Goal: Task Accomplishment & Management: Manage account settings

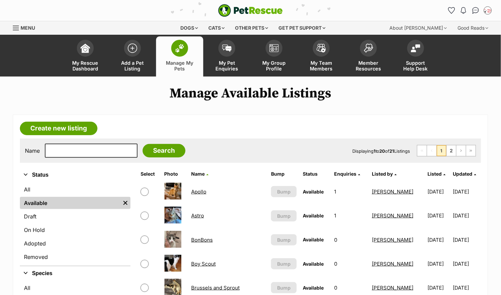
click at [204, 191] on link "Apollo" at bounding box center [198, 192] width 15 height 6
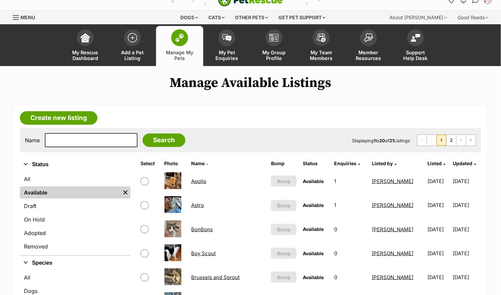
scroll to position [11, 0]
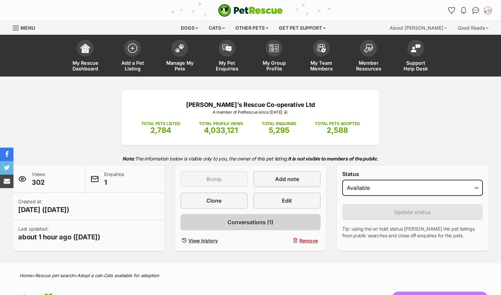
scroll to position [19, 0]
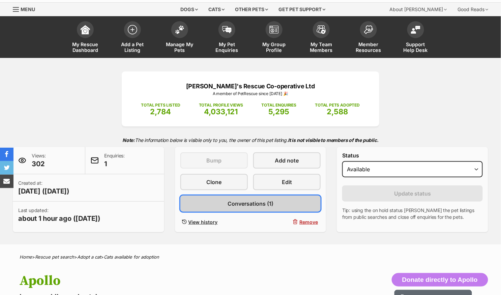
click at [274, 201] on link "Conversations (1)" at bounding box center [250, 204] width 141 height 16
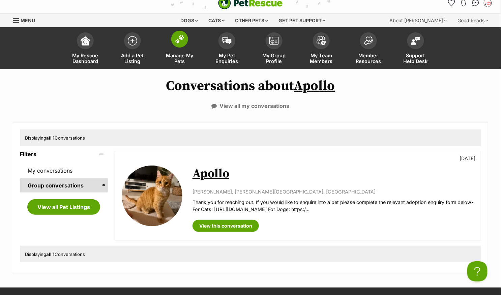
click at [182, 36] on img at bounding box center [179, 39] width 9 height 9
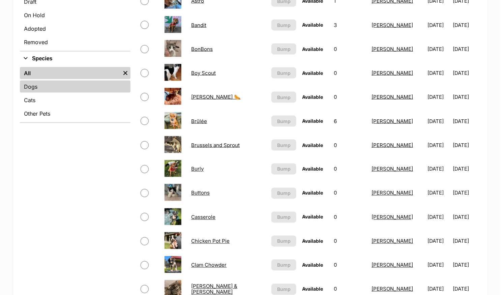
scroll to position [170, 0]
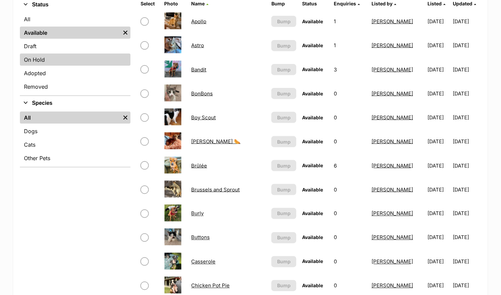
click at [67, 58] on link "On Hold" at bounding box center [75, 60] width 111 height 12
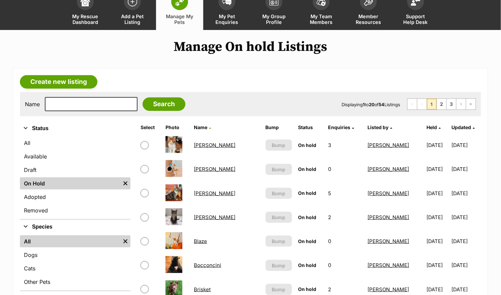
scroll to position [89, 0]
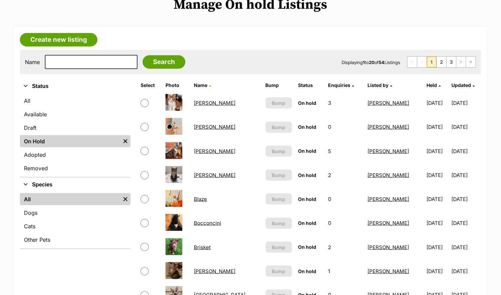
click at [143, 102] on input "checkbox" at bounding box center [145, 103] width 8 height 8
checkbox input "true"
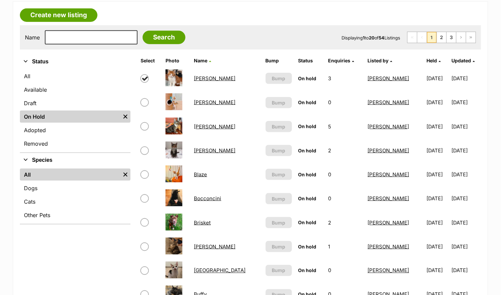
scroll to position [114, 0]
click at [147, 125] on input "checkbox" at bounding box center [145, 126] width 8 height 8
checkbox input "true"
click at [146, 149] on input "checkbox" at bounding box center [145, 150] width 8 height 8
checkbox input "true"
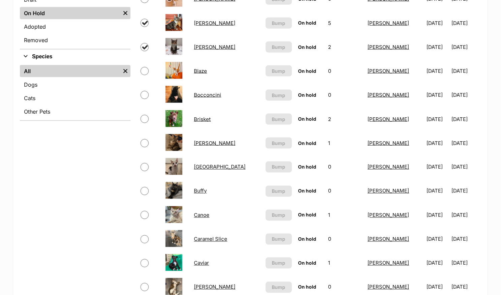
scroll to position [221, 0]
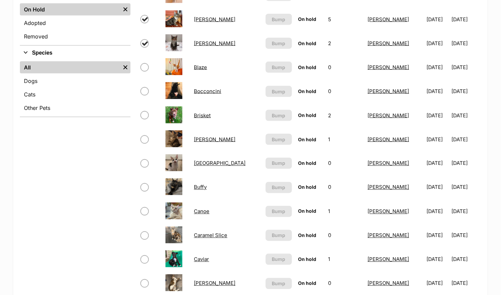
click at [147, 136] on span at bounding box center [150, 140] width 19 height 8
click at [145, 138] on input "checkbox" at bounding box center [145, 140] width 8 height 8
checkbox input "true"
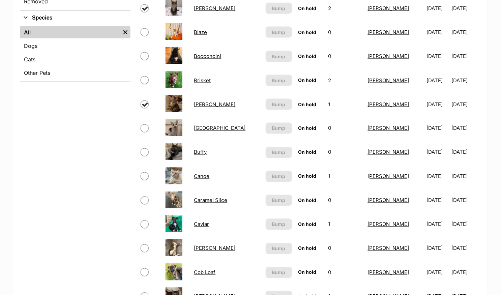
scroll to position [264, 0]
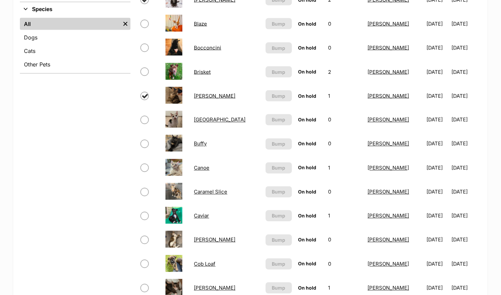
click at [145, 141] on input "checkbox" at bounding box center [145, 144] width 8 height 8
checkbox input "true"
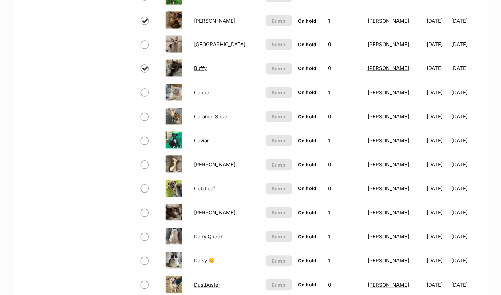
scroll to position [342, 0]
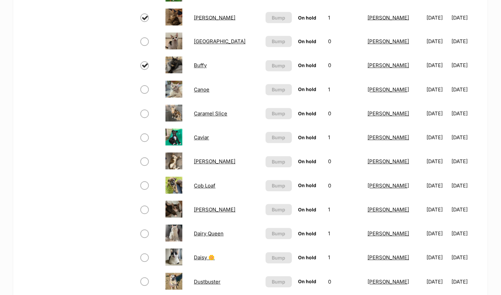
click at [145, 158] on input "checkbox" at bounding box center [145, 162] width 8 height 8
checkbox input "true"
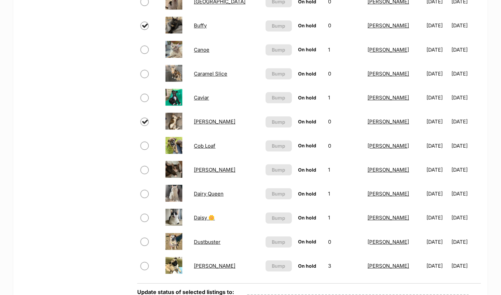
scroll to position [384, 0]
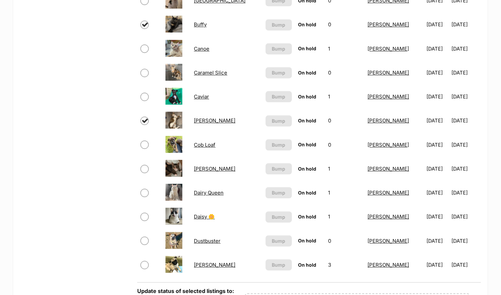
click at [144, 165] on input "checkbox" at bounding box center [145, 169] width 8 height 8
checkbox input "true"
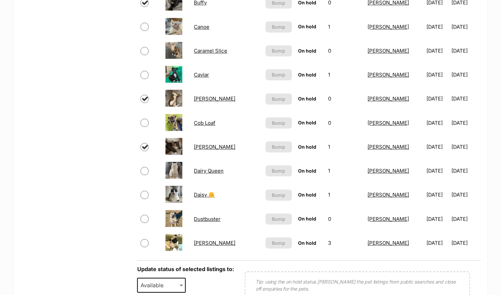
scroll to position [414, 0]
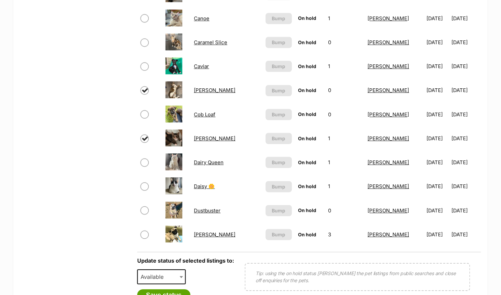
click at [145, 183] on input "checkbox" at bounding box center [145, 187] width 8 height 8
checkbox input "true"
click at [148, 231] on input "checkbox" at bounding box center [145, 235] width 8 height 8
checkbox input "true"
click at [143, 206] on input "checkbox" at bounding box center [145, 210] width 8 height 8
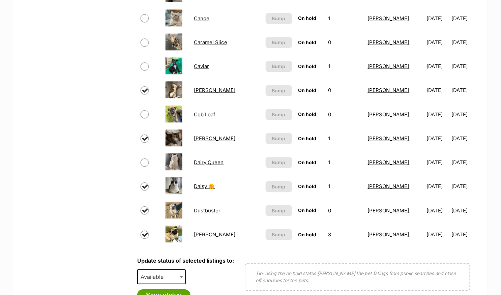
checkbox input "true"
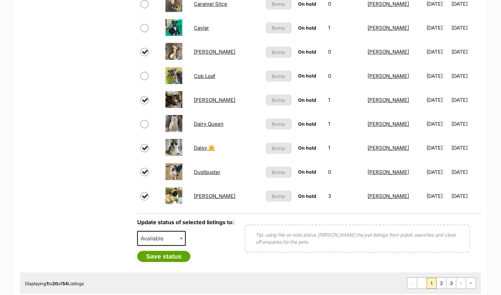
scroll to position [456, 0]
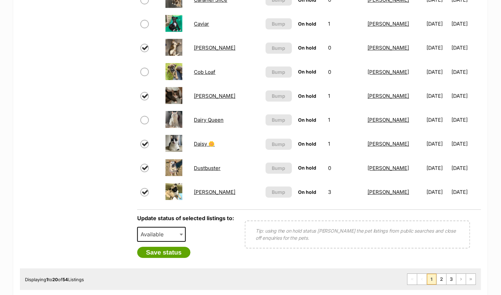
click at [174, 233] on span "Available" at bounding box center [161, 234] width 49 height 15
select select "rehomed"
click at [177, 247] on button "Save status" at bounding box center [163, 252] width 53 height 11
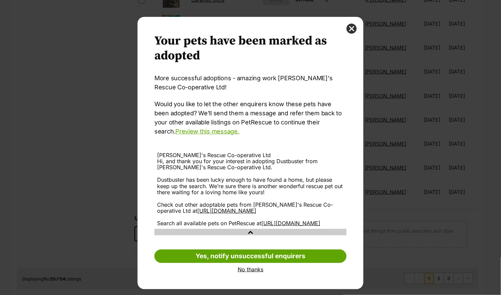
scroll to position [6, 0]
click at [251, 273] on link "No thanks" at bounding box center [251, 270] width 192 height 6
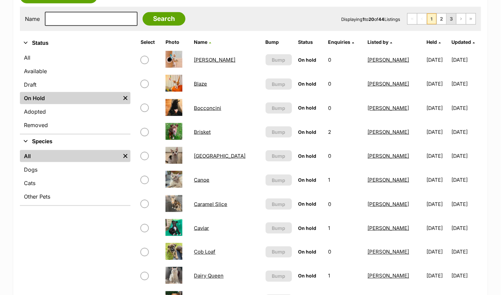
scroll to position [100, 0]
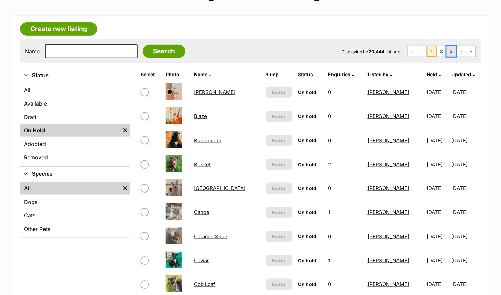
click at [456, 50] on link "3" at bounding box center [451, 51] width 9 height 11
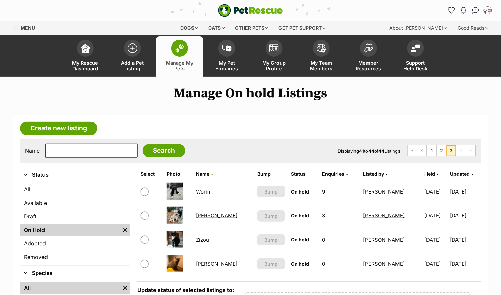
click at [144, 213] on input "checkbox" at bounding box center [145, 216] width 8 height 8
checkbox input "true"
click at [145, 238] on input "checkbox" at bounding box center [145, 240] width 8 height 8
checkbox input "true"
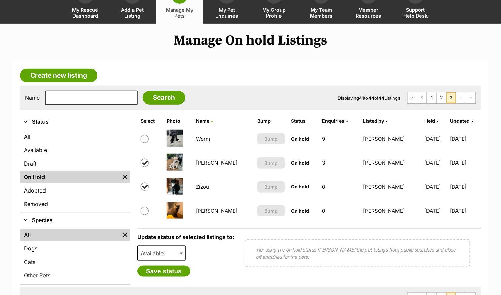
scroll to position [62, 0]
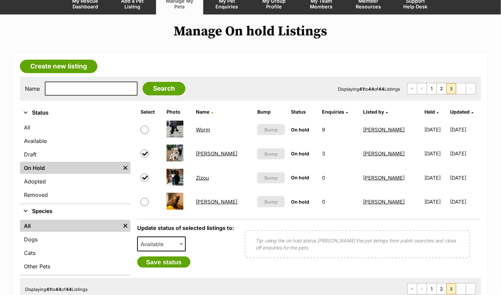
click at [170, 244] on span "Available" at bounding box center [161, 244] width 49 height 15
select select "rehomed"
click at [168, 261] on button "Save status" at bounding box center [163, 262] width 53 height 11
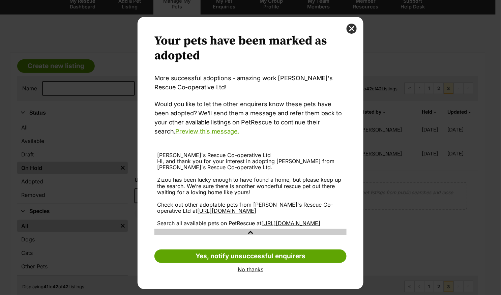
scroll to position [6, 0]
click at [249, 273] on link "No thanks" at bounding box center [251, 270] width 192 height 6
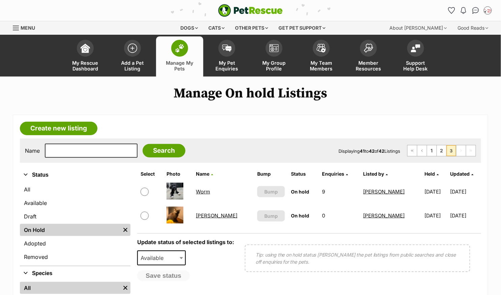
scroll to position [62, 0]
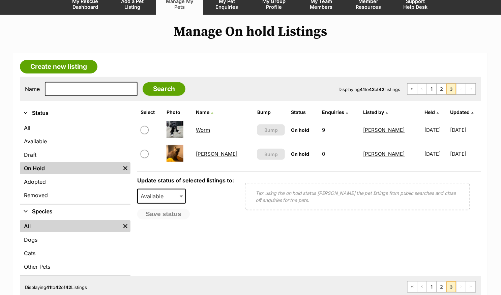
click at [202, 151] on link "[PERSON_NAME]" at bounding box center [216, 154] width 41 height 6
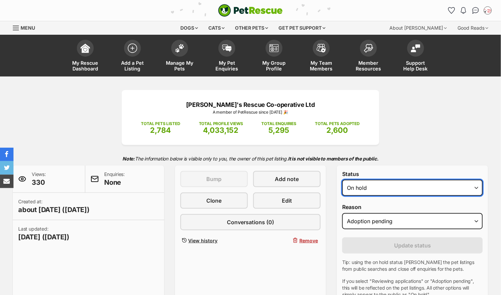
click at [377, 186] on select "Draft Available On hold Adopted" at bounding box center [412, 188] width 141 height 16
select select "active"
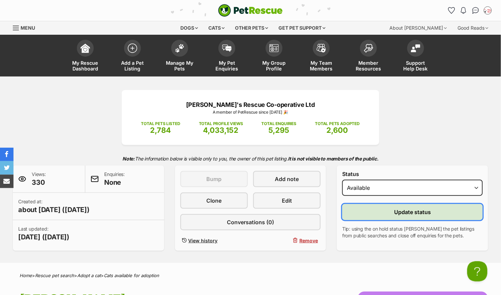
click at [365, 214] on button "Update status" at bounding box center [412, 212] width 141 height 16
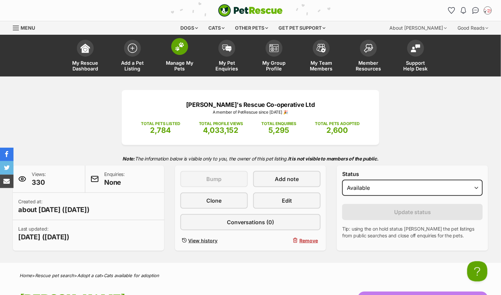
click at [177, 51] on span at bounding box center [179, 46] width 17 height 17
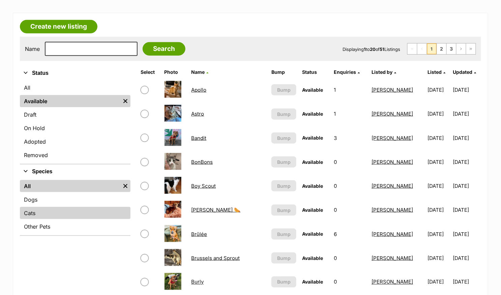
scroll to position [101, 0]
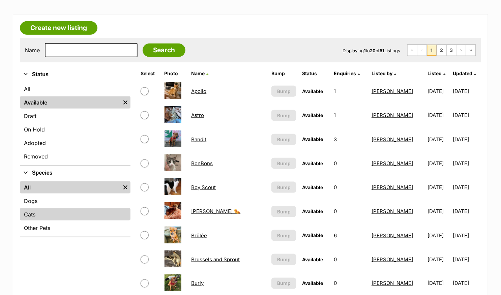
click at [67, 213] on link "Cats" at bounding box center [75, 214] width 111 height 12
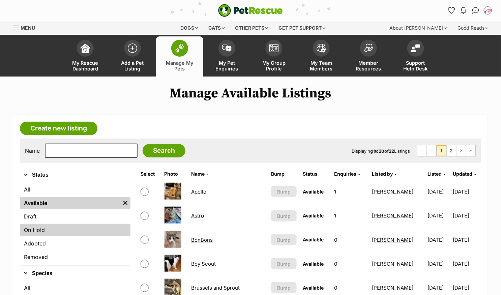
click at [58, 234] on link "On Hold" at bounding box center [75, 230] width 111 height 12
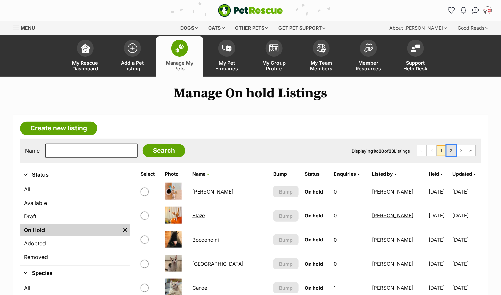
click at [454, 148] on link "2" at bounding box center [451, 150] width 9 height 11
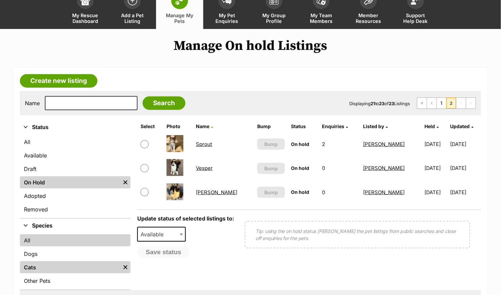
scroll to position [48, 0]
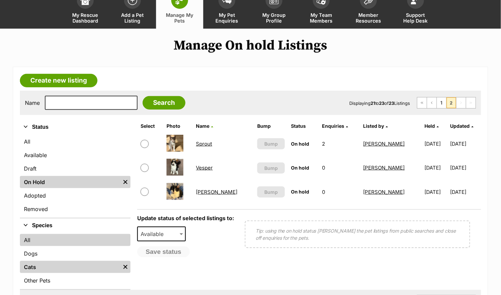
click at [66, 237] on link "All" at bounding box center [75, 240] width 111 height 12
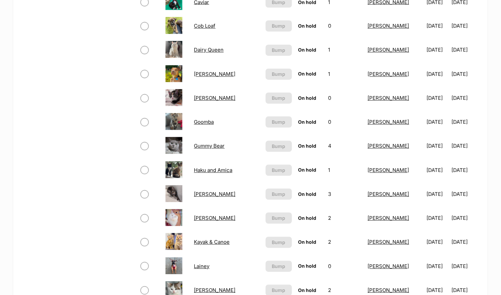
scroll to position [441, 0]
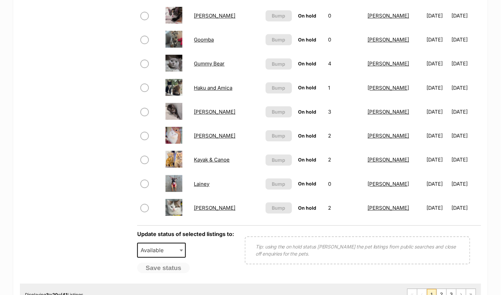
click at [144, 156] on input "checkbox" at bounding box center [145, 160] width 8 height 8
checkbox input "true"
click at [142, 132] on input "checkbox" at bounding box center [145, 136] width 8 height 8
checkbox input "true"
click at [141, 109] on input "checkbox" at bounding box center [145, 112] width 8 height 8
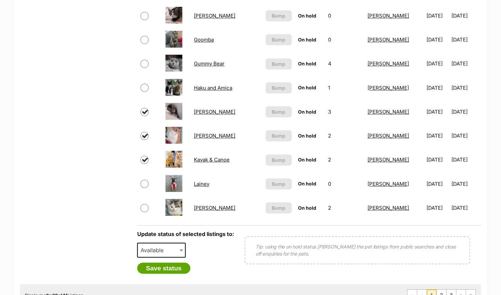
checkbox input "true"
click at [146, 84] on input "checkbox" at bounding box center [145, 88] width 8 height 8
checkbox input "true"
click at [146, 61] on input "checkbox" at bounding box center [145, 64] width 8 height 8
checkbox input "true"
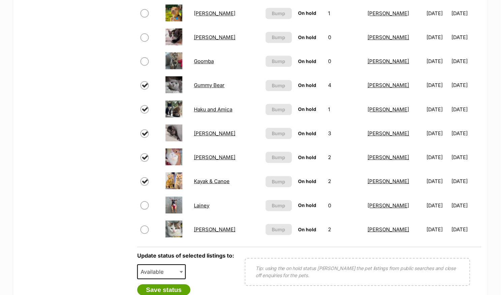
scroll to position [416, 0]
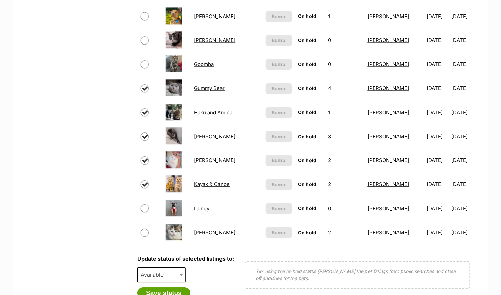
click at [143, 60] on input "checkbox" at bounding box center [145, 64] width 8 height 8
checkbox input "true"
click at [144, 39] on input "checkbox" at bounding box center [145, 40] width 8 height 8
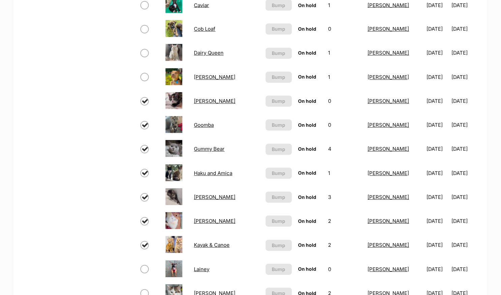
scroll to position [338, 0]
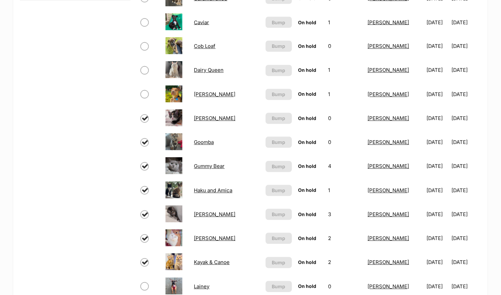
click at [145, 115] on input "checkbox" at bounding box center [145, 119] width 8 height 8
checkbox input "false"
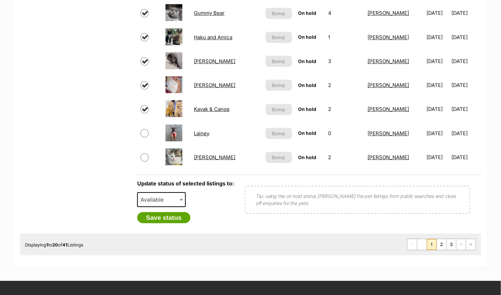
scroll to position [493, 0]
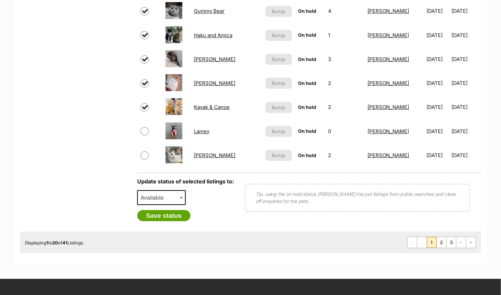
click at [177, 196] on span "Available" at bounding box center [161, 197] width 49 height 15
select select "rehomed"
click at [174, 215] on button "Save status" at bounding box center [163, 215] width 53 height 11
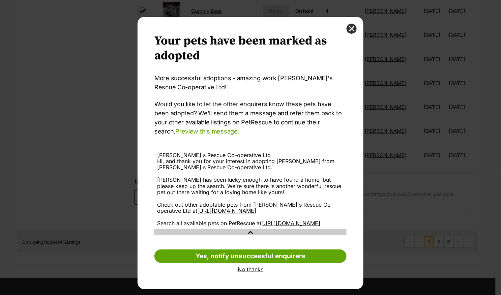
scroll to position [6, 0]
click at [252, 272] on link "No thanks" at bounding box center [251, 270] width 192 height 6
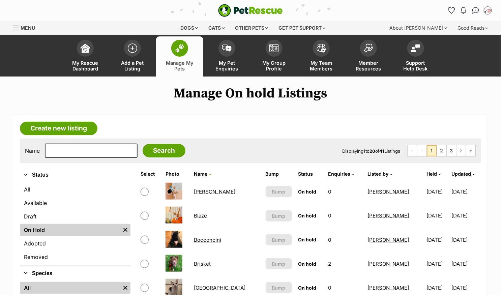
scroll to position [493, 0]
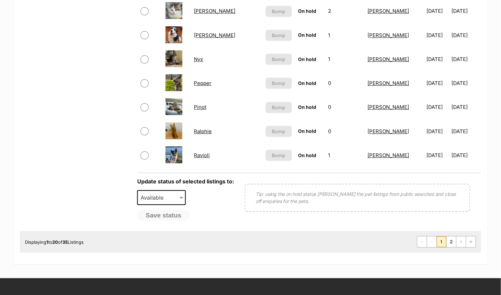
click at [145, 129] on input "checkbox" at bounding box center [145, 131] width 8 height 8
checkbox input "true"
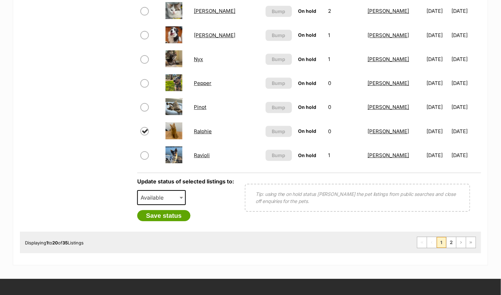
click at [145, 101] on td at bounding box center [150, 106] width 24 height 23
click at [144, 105] on input "checkbox" at bounding box center [145, 107] width 8 height 8
checkbox input "true"
click at [144, 57] on input "checkbox" at bounding box center [145, 59] width 8 height 8
checkbox input "true"
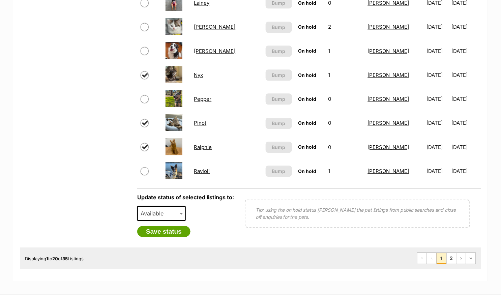
scroll to position [512, 0]
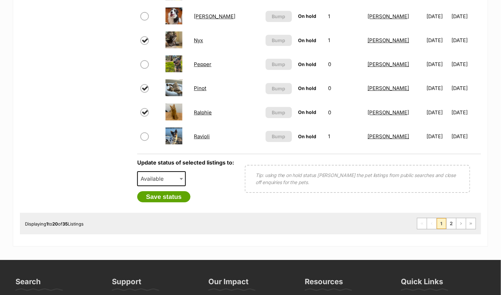
click at [164, 171] on span "Available" at bounding box center [161, 178] width 49 height 15
select select "rehomed"
click at [166, 195] on button "Save status" at bounding box center [163, 196] width 53 height 11
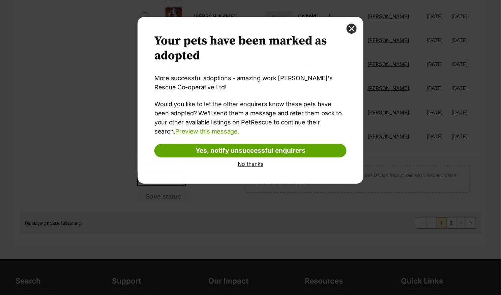
scroll to position [0, 0]
click at [256, 163] on link "No thanks" at bounding box center [251, 164] width 192 height 6
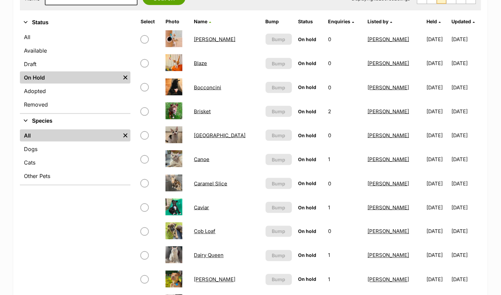
scroll to position [59, 0]
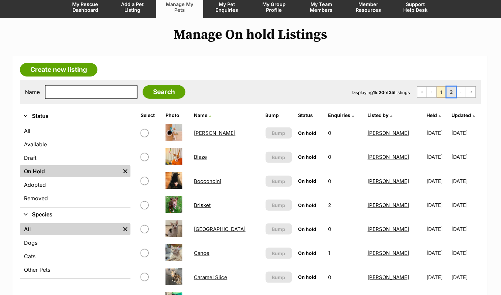
click at [455, 90] on link "2" at bounding box center [451, 92] width 9 height 11
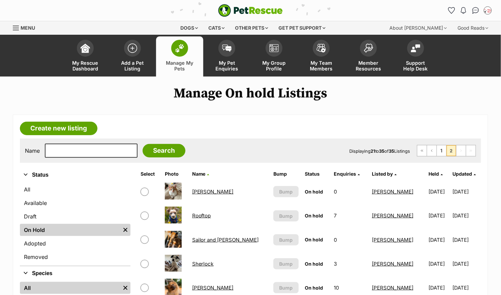
scroll to position [7, 0]
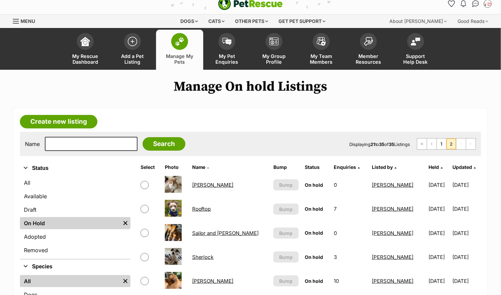
click at [145, 184] on input "checkbox" at bounding box center [145, 185] width 8 height 8
checkbox input "true"
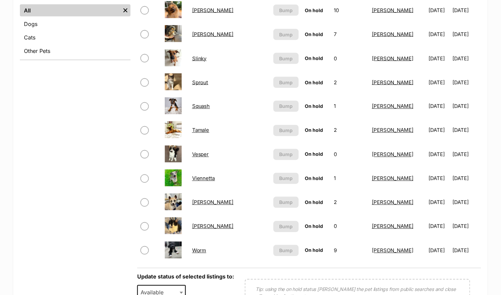
scroll to position [326, 0]
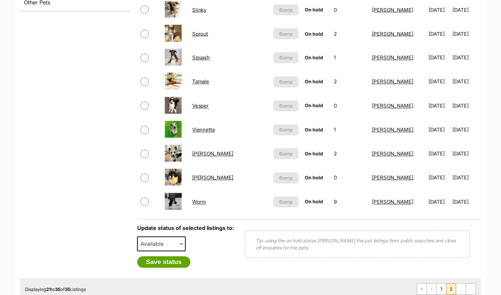
click at [163, 246] on span "Available" at bounding box center [154, 244] width 32 height 9
click at [161, 259] on button "Save status" at bounding box center [163, 262] width 53 height 11
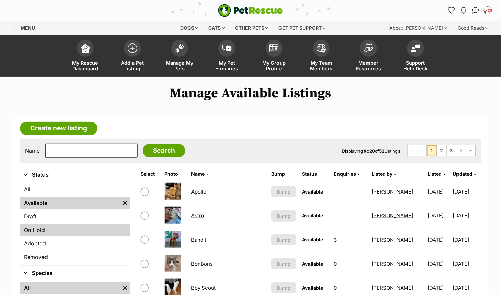
click at [50, 233] on link "On Hold" at bounding box center [75, 230] width 111 height 12
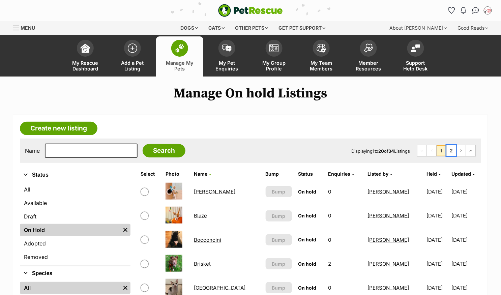
click at [452, 150] on link "2" at bounding box center [451, 150] width 9 height 11
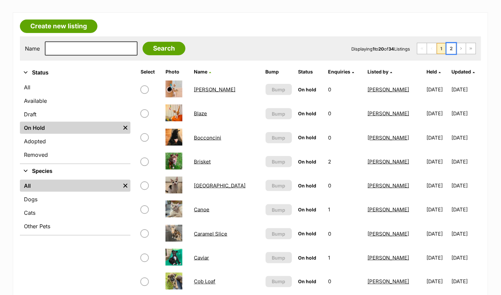
scroll to position [104, 0]
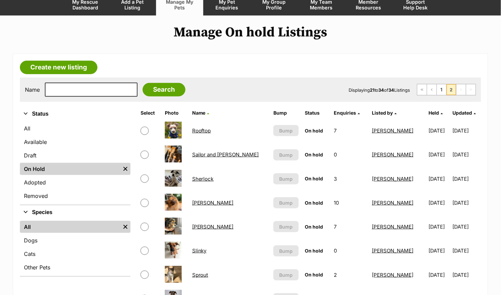
scroll to position [61, 0]
click at [147, 200] on input "checkbox" at bounding box center [145, 203] width 8 height 8
checkbox input "true"
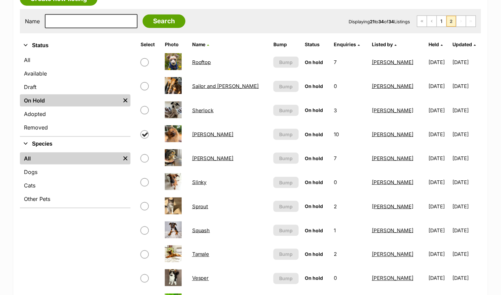
scroll to position [137, 0]
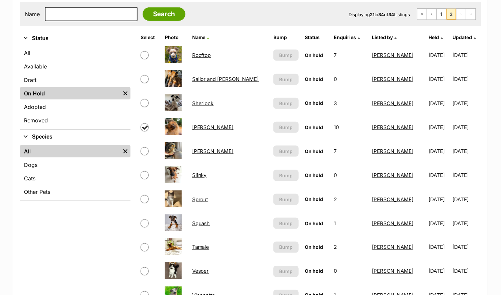
click at [144, 193] on td at bounding box center [149, 199] width 23 height 23
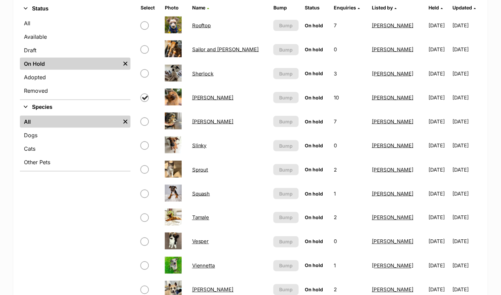
scroll to position [174, 0]
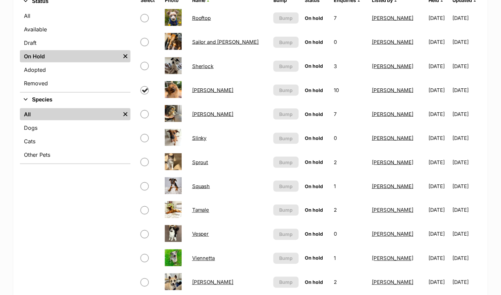
click at [143, 207] on input "checkbox" at bounding box center [145, 210] width 8 height 8
checkbox input "true"
click at [146, 232] on input "checkbox" at bounding box center [145, 234] width 8 height 8
checkbox input "true"
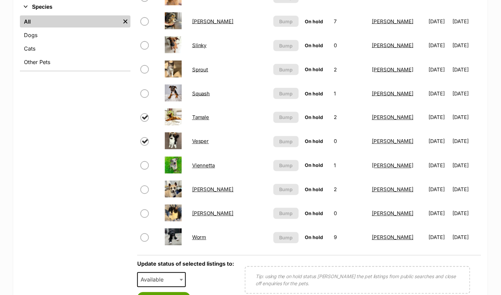
click at [146, 186] on input "checkbox" at bounding box center [145, 190] width 8 height 8
checkbox input "true"
click at [146, 211] on input "checkbox" at bounding box center [145, 214] width 8 height 8
checkbox input "true"
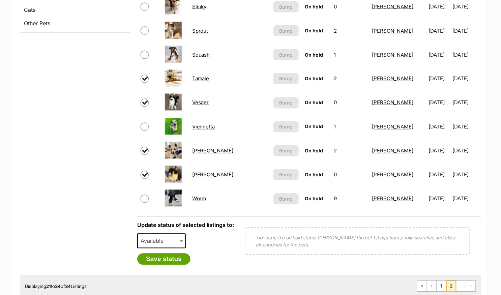
scroll to position [306, 0]
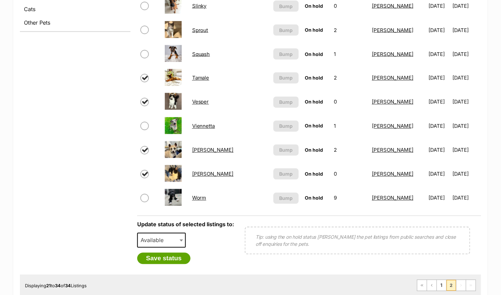
click at [174, 238] on span "Available" at bounding box center [161, 240] width 49 height 15
select select "rehomed"
click at [172, 255] on button "Save status" at bounding box center [163, 258] width 53 height 11
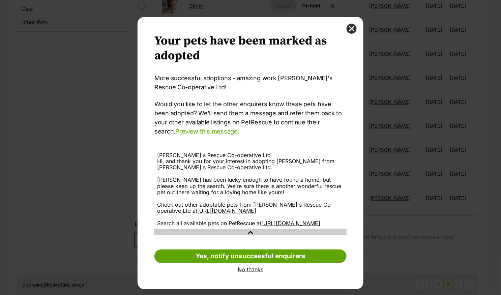
scroll to position [6, 0]
click at [252, 273] on link "No thanks" at bounding box center [251, 270] width 192 height 6
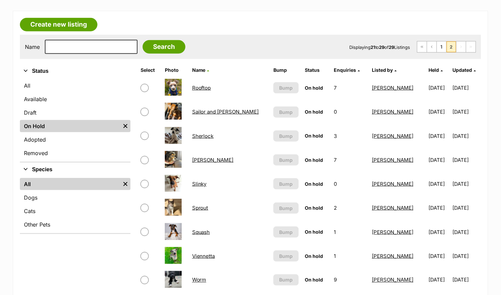
scroll to position [66, 0]
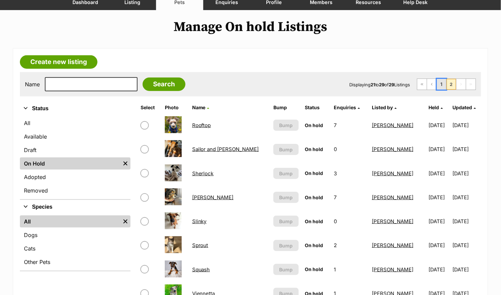
click at [443, 84] on link "1" at bounding box center [441, 84] width 9 height 11
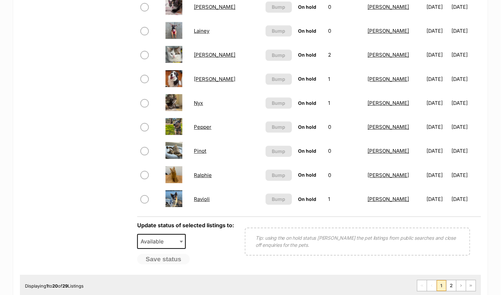
scroll to position [465, 0]
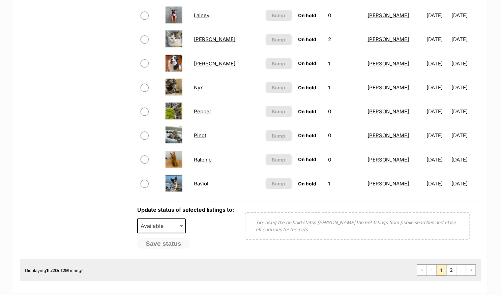
click at [143, 59] on input "checkbox" at bounding box center [145, 63] width 8 height 8
checkbox input "true"
click at [144, 84] on input "checkbox" at bounding box center [145, 88] width 8 height 8
checkbox input "true"
click at [146, 132] on input "checkbox" at bounding box center [145, 136] width 8 height 8
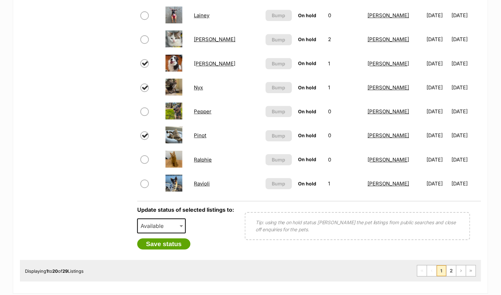
checkbox input "true"
click at [145, 157] on input "checkbox" at bounding box center [145, 160] width 8 height 8
checkbox input "true"
click at [173, 223] on span "Available" at bounding box center [161, 226] width 49 height 15
select select "rehomed"
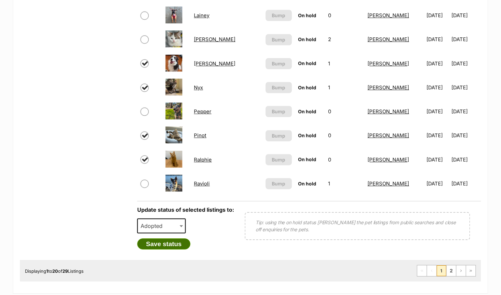
click at [161, 244] on button "Save status" at bounding box center [163, 244] width 53 height 11
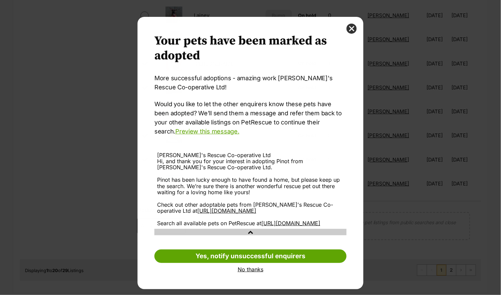
scroll to position [0, 0]
click at [245, 273] on link "No thanks" at bounding box center [251, 270] width 192 height 6
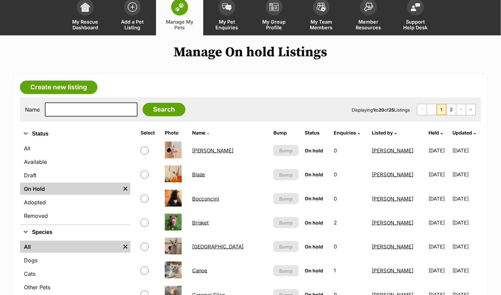
scroll to position [40, 0]
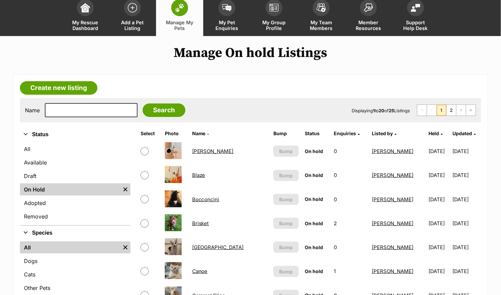
click at [142, 244] on input "checkbox" at bounding box center [145, 248] width 8 height 8
checkbox input "true"
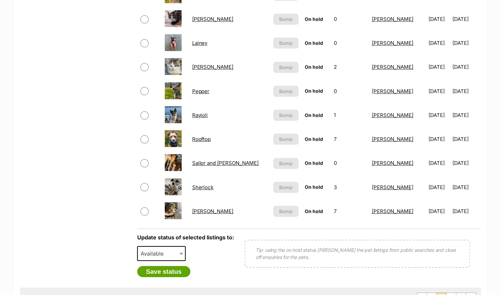
scroll to position [466, 0]
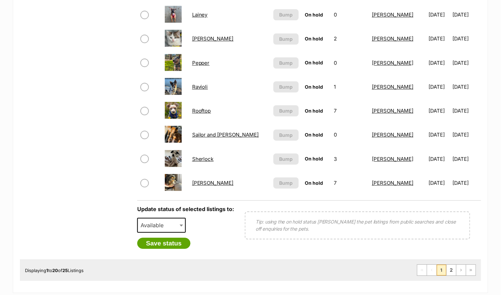
click at [177, 223] on span "Available" at bounding box center [161, 225] width 49 height 15
select select "rehomed"
click at [162, 238] on button "Save status" at bounding box center [163, 243] width 53 height 11
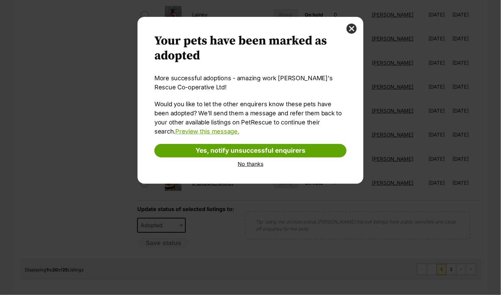
scroll to position [0, 0]
click at [253, 163] on link "No thanks" at bounding box center [251, 164] width 192 height 6
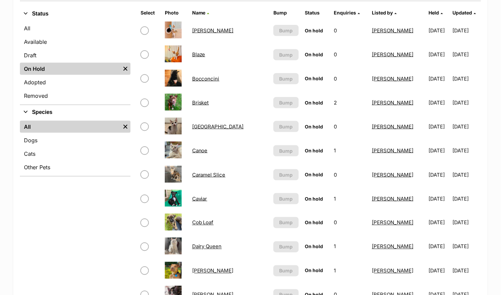
scroll to position [61, 0]
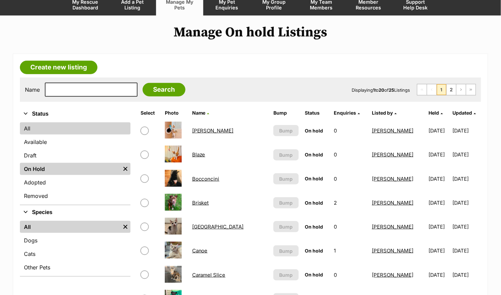
click at [64, 125] on link "All" at bounding box center [75, 128] width 111 height 12
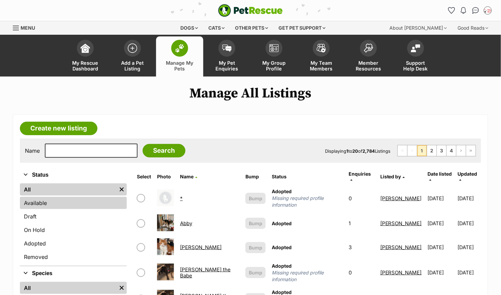
click at [52, 200] on link "Available" at bounding box center [73, 203] width 107 height 12
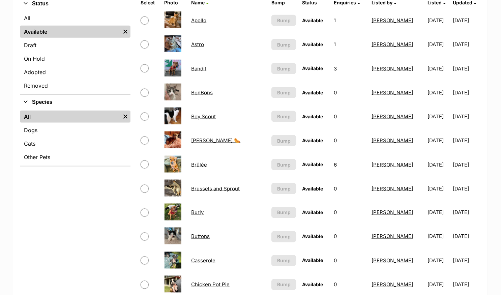
scroll to position [231, 0]
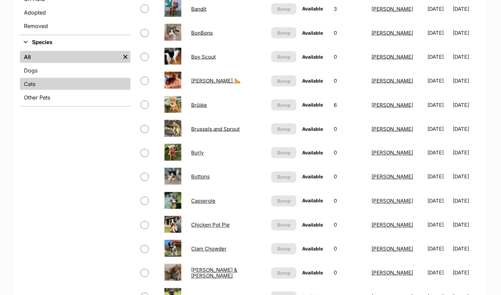
click at [71, 84] on link "Cats" at bounding box center [75, 84] width 111 height 12
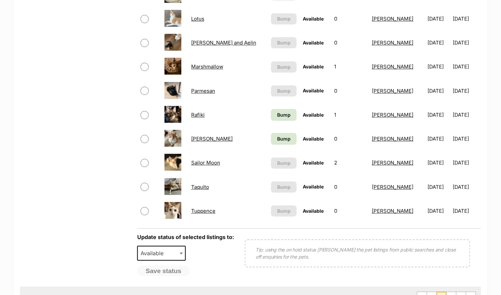
scroll to position [463, 0]
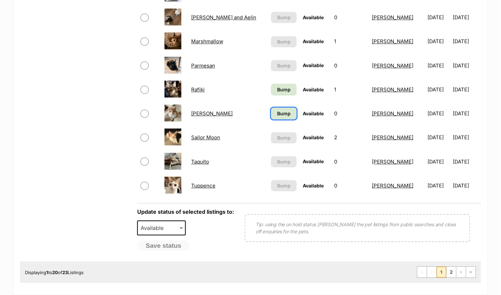
click at [277, 111] on span "Bump" at bounding box center [283, 113] width 13 height 7
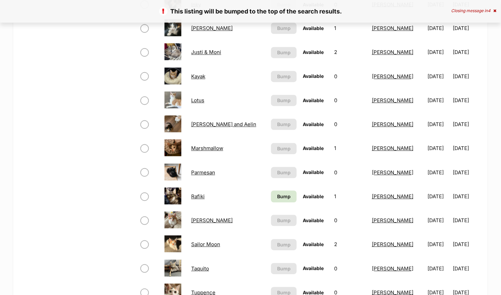
scroll to position [405, 0]
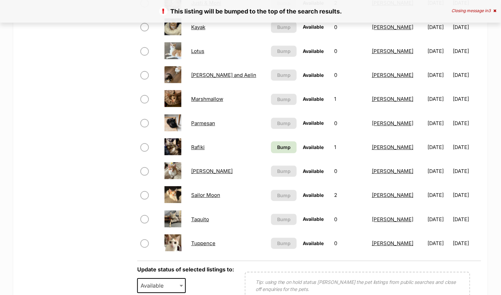
click at [196, 168] on link "[PERSON_NAME]" at bounding box center [211, 171] width 41 height 6
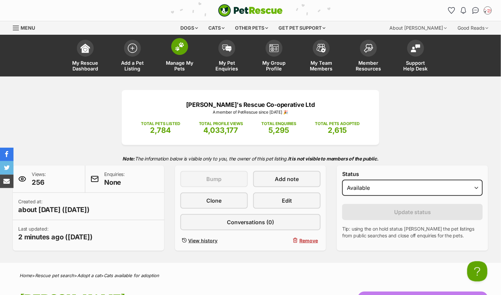
click at [184, 49] on img at bounding box center [179, 46] width 9 height 9
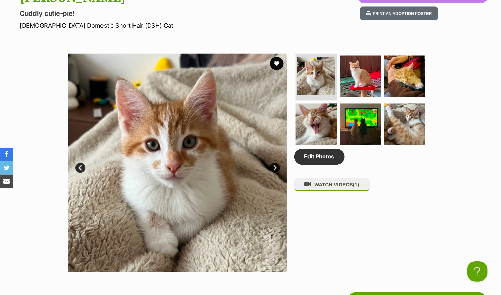
scroll to position [312, 0]
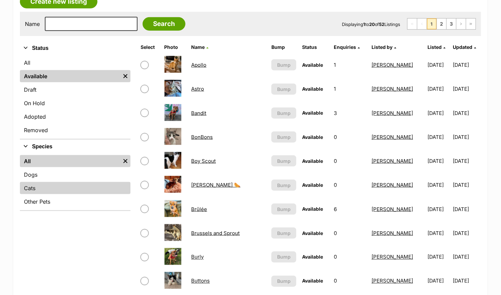
click at [53, 188] on link "Cats" at bounding box center [75, 188] width 111 height 12
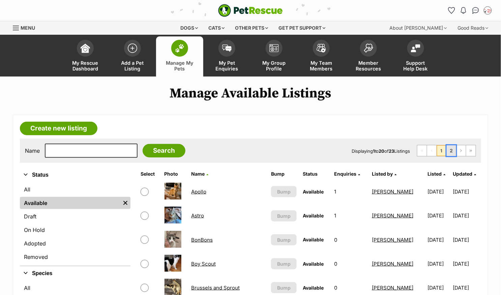
click at [451, 150] on link "2" at bounding box center [451, 150] width 9 height 11
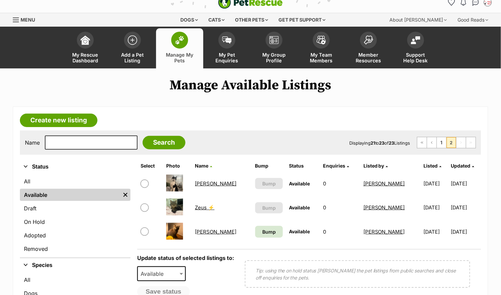
scroll to position [9, 0]
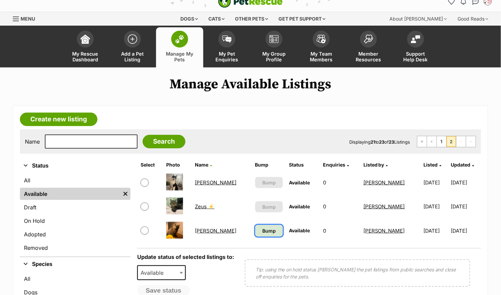
click at [262, 232] on span "Bump" at bounding box center [268, 230] width 13 height 7
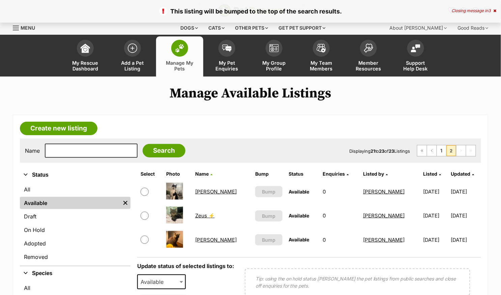
click at [199, 238] on link "Zora" at bounding box center [215, 240] width 41 height 6
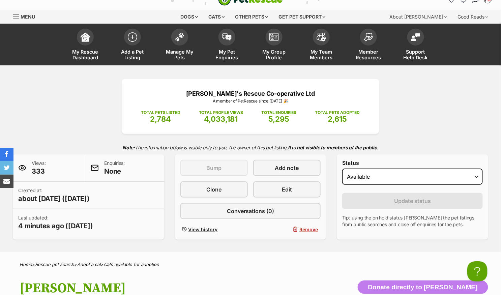
scroll to position [1, 0]
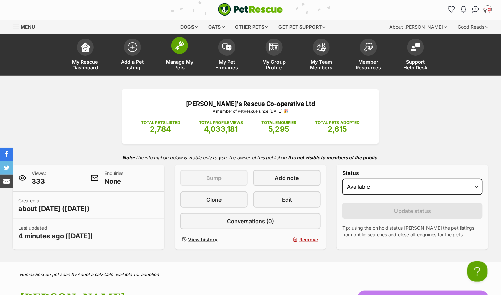
click at [181, 49] on img at bounding box center [179, 45] width 9 height 9
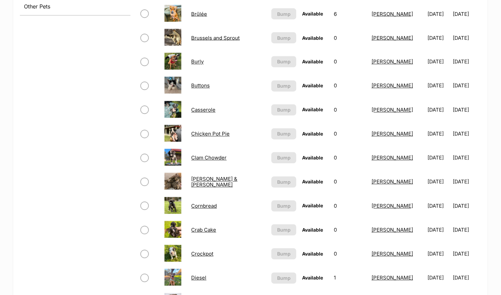
scroll to position [343, 0]
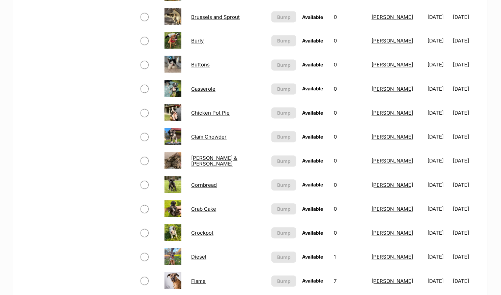
click at [218, 160] on link "[PERSON_NAME] & [PERSON_NAME]" at bounding box center [214, 161] width 46 height 12
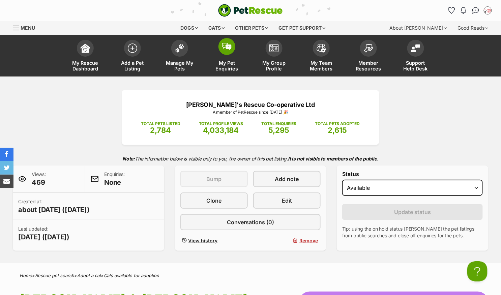
click at [224, 47] on img at bounding box center [226, 46] width 9 height 7
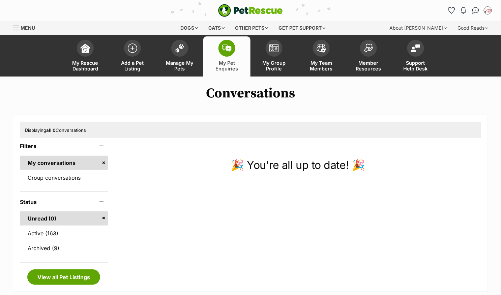
click at [181, 46] on img at bounding box center [179, 48] width 9 height 9
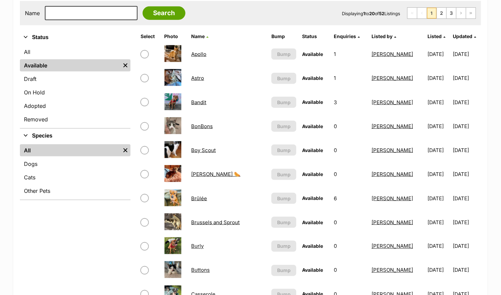
scroll to position [140, 0]
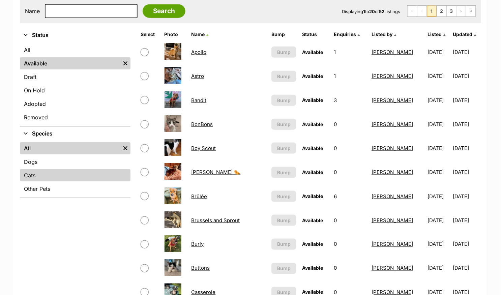
click at [51, 177] on link "Cats" at bounding box center [75, 175] width 111 height 12
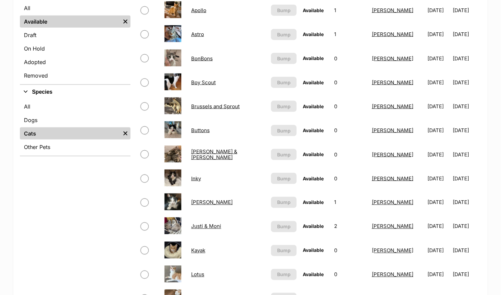
scroll to position [224, 0]
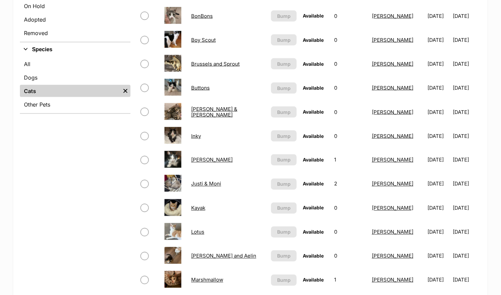
click at [199, 86] on link "Buttons" at bounding box center [200, 88] width 19 height 6
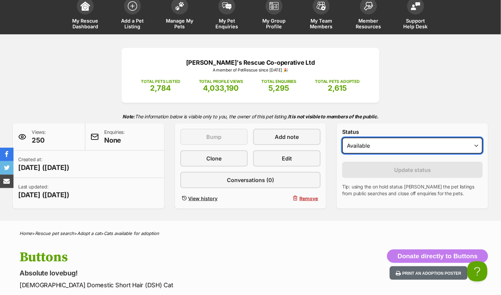
click at [360, 150] on select "Draft Available On hold Adopted" at bounding box center [412, 146] width 141 height 16
select select "on_hold"
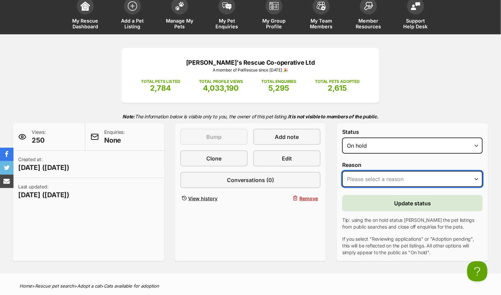
click at [361, 173] on select "Please select a reason Medical reasons Reviewing applications Adoption pending …" at bounding box center [412, 179] width 141 height 16
select select "reviewing_applications"
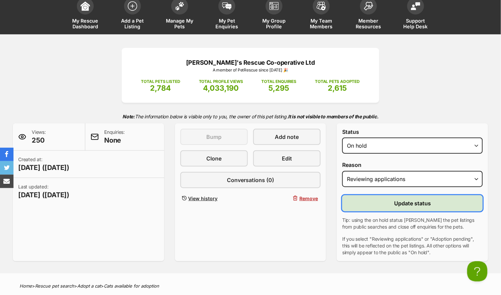
click at [368, 202] on button "Update status" at bounding box center [412, 203] width 141 height 16
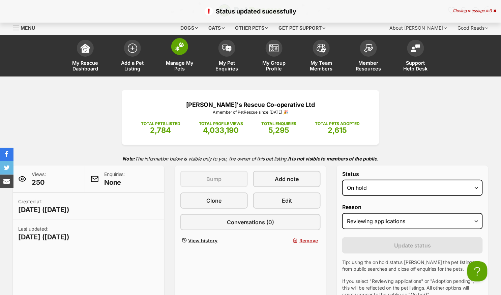
click at [183, 51] on img at bounding box center [179, 46] width 9 height 9
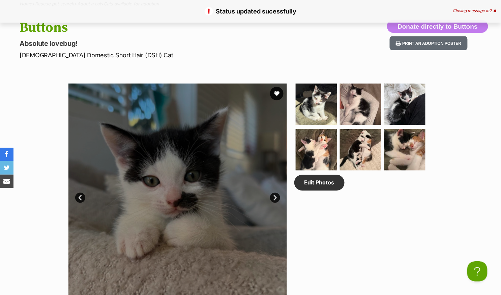
scroll to position [370, 0]
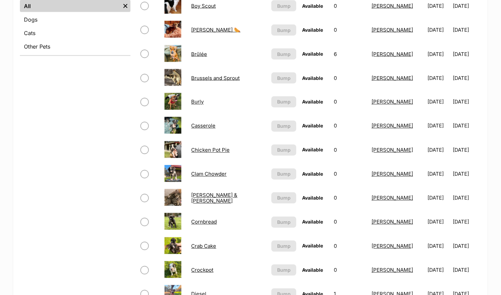
scroll to position [275, 0]
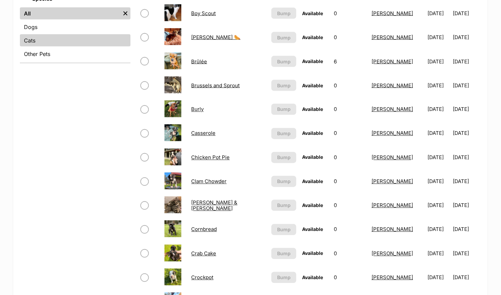
click at [69, 39] on link "Cats" at bounding box center [75, 40] width 111 height 12
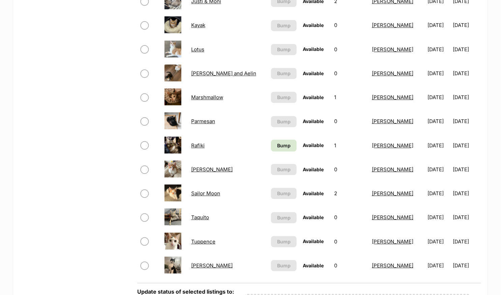
scroll to position [403, 0]
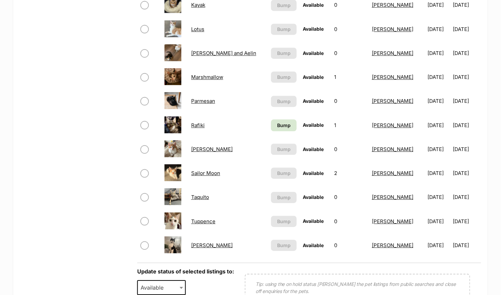
click at [214, 170] on link "Sailor Moon" at bounding box center [205, 173] width 29 height 6
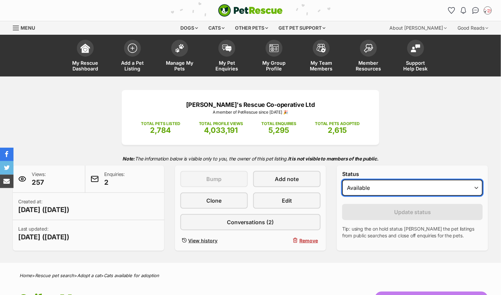
click at [394, 186] on select "Draft - not available as listing has enquires Available On hold Adopted" at bounding box center [412, 188] width 141 height 16
select select "on_hold"
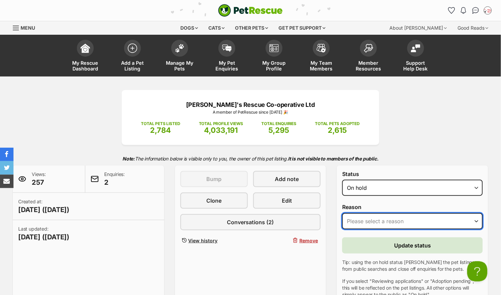
click at [364, 220] on select "Please select a reason Medical reasons Reviewing applications Adoption pending …" at bounding box center [412, 221] width 141 height 16
select select "reviewing_applications"
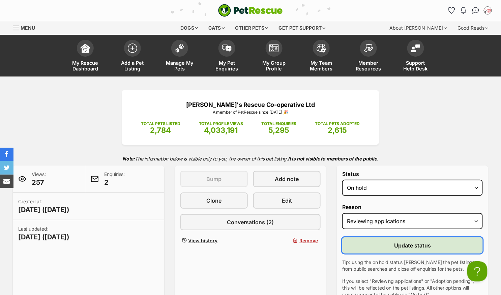
click at [367, 242] on button "Update status" at bounding box center [412, 246] width 141 height 16
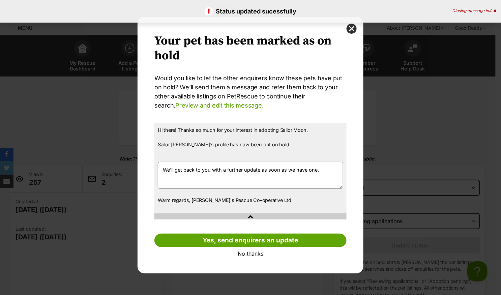
click at [254, 253] on link "No thanks" at bounding box center [251, 254] width 192 height 6
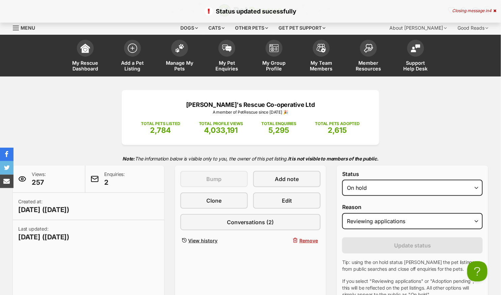
scroll to position [270, 0]
